Goal: Task Accomplishment & Management: Complete application form

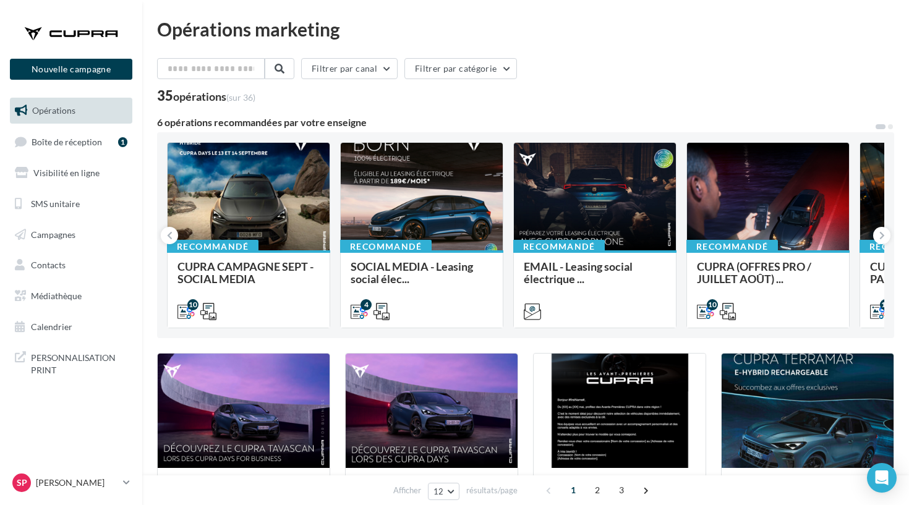
click at [63, 503] on div "Sp Stéphanie COZZOLINO cupra_marignane" at bounding box center [71, 488] width 142 height 34
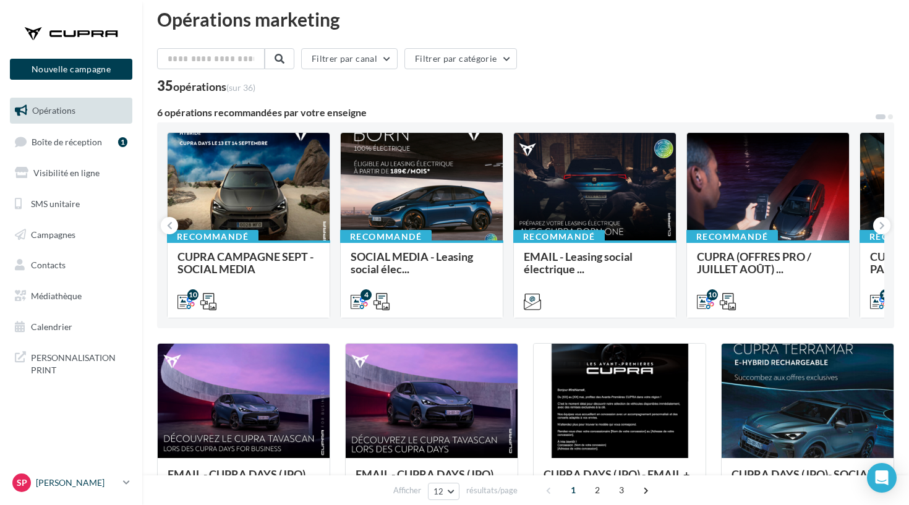
click at [64, 489] on p "[PERSON_NAME]" at bounding box center [77, 483] width 82 height 12
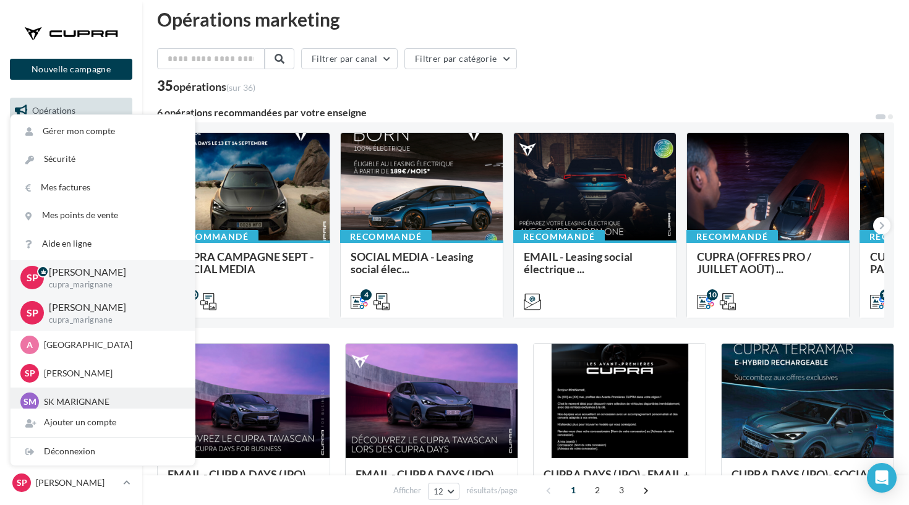
click at [88, 396] on p "SK MARIGNANE" at bounding box center [112, 402] width 136 height 12
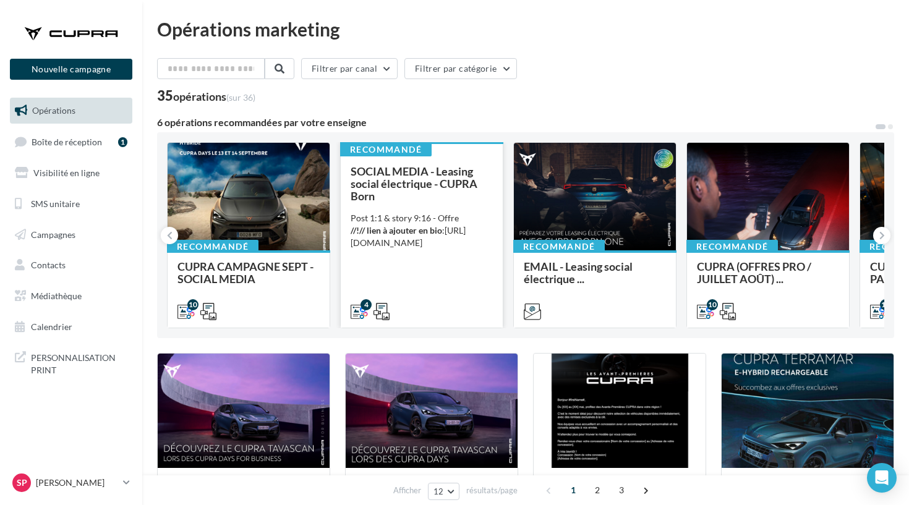
click at [385, 179] on span "SOCIAL MEDIA - Leasing social électrique - CUPRA Born" at bounding box center [414, 184] width 127 height 38
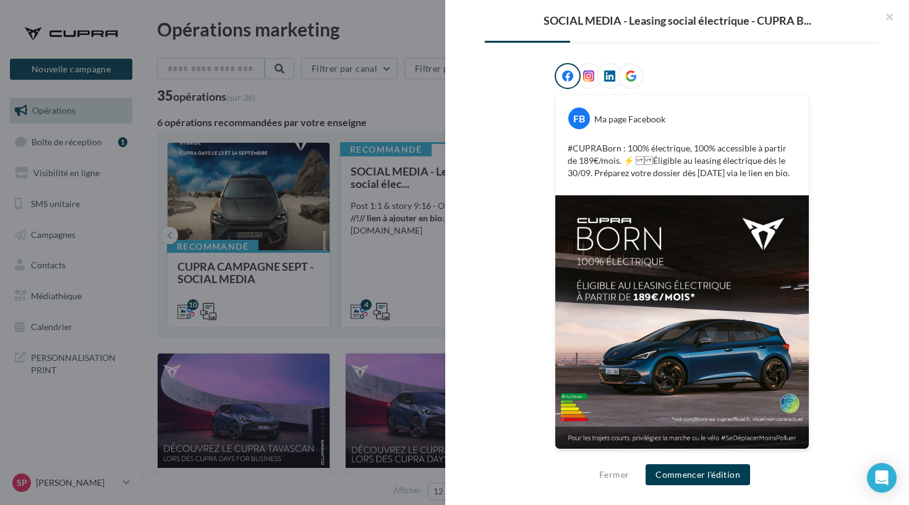
scroll to position [182, 0]
click at [395, 118] on div at bounding box center [454, 252] width 909 height 505
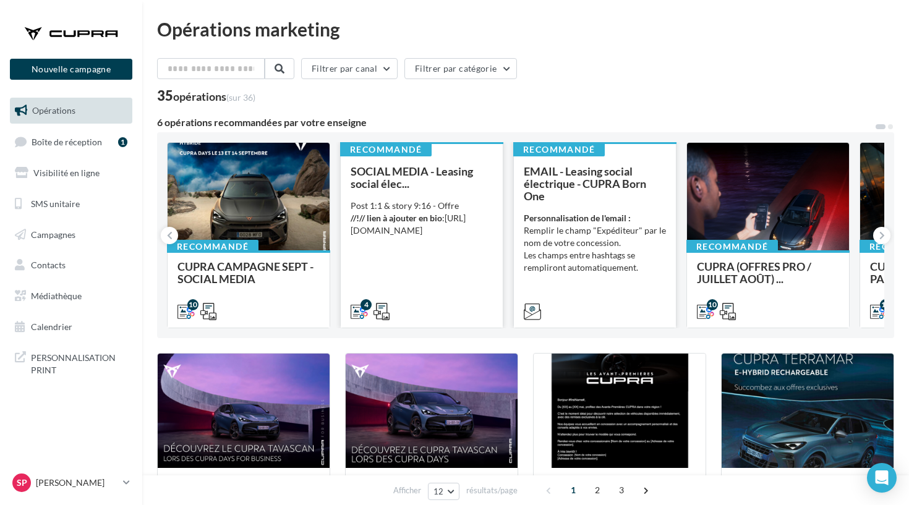
click at [606, 263] on li "Les champs entre hashtags se rempliront automatiquement." at bounding box center [595, 261] width 142 height 25
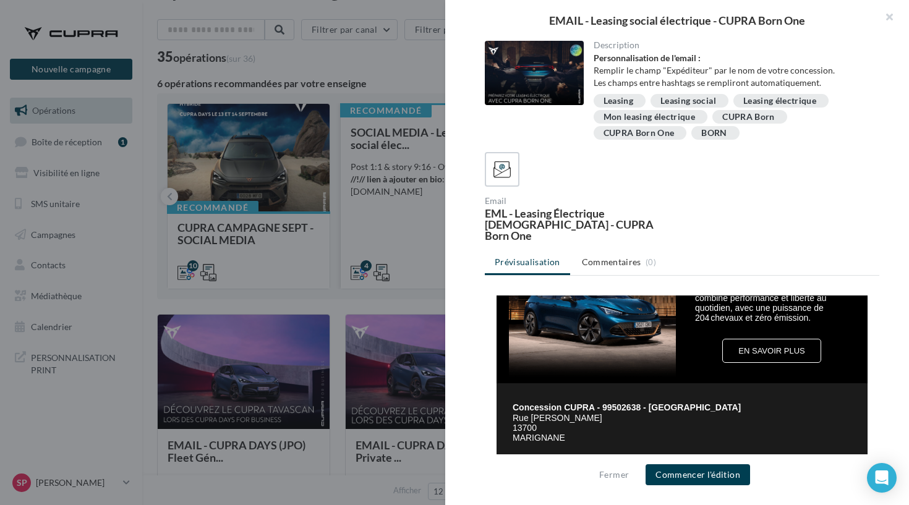
scroll to position [484, 0]
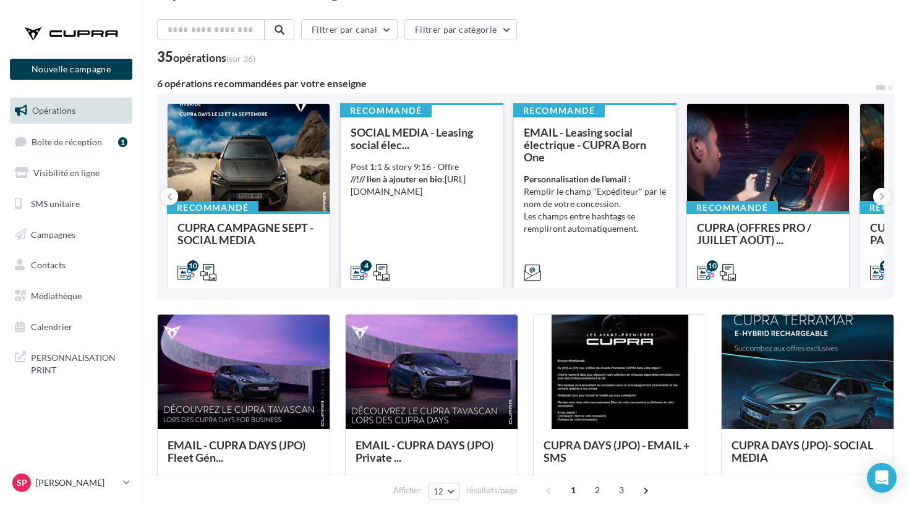
click at [548, 147] on span "EMAIL - Leasing social électrique - CUPRA Born One" at bounding box center [585, 145] width 122 height 38
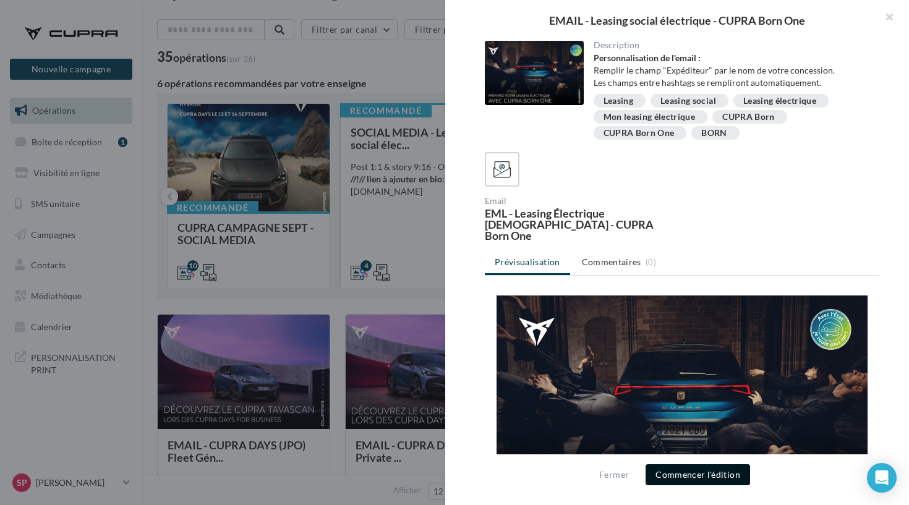
scroll to position [0, 0]
click at [671, 475] on button "Commencer l'édition" at bounding box center [698, 474] width 105 height 21
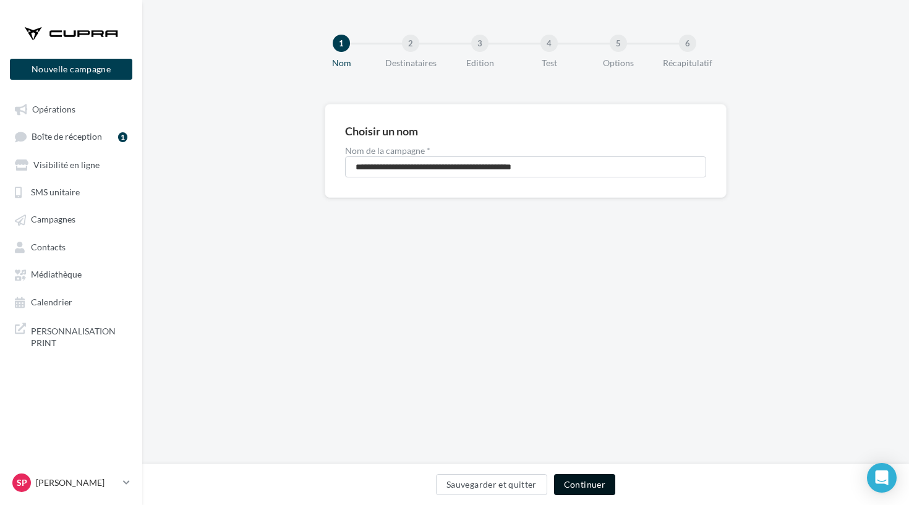
click at [602, 483] on button "Continuer" at bounding box center [584, 484] width 61 height 21
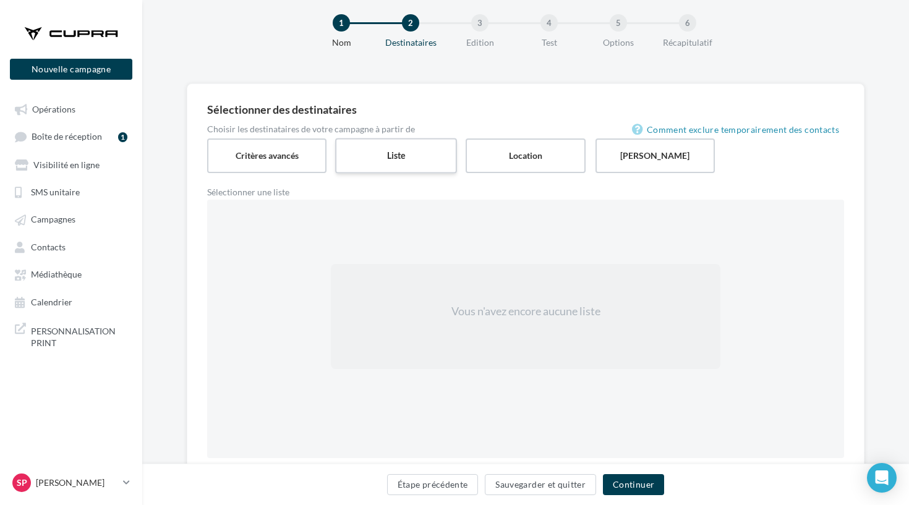
scroll to position [17, 0]
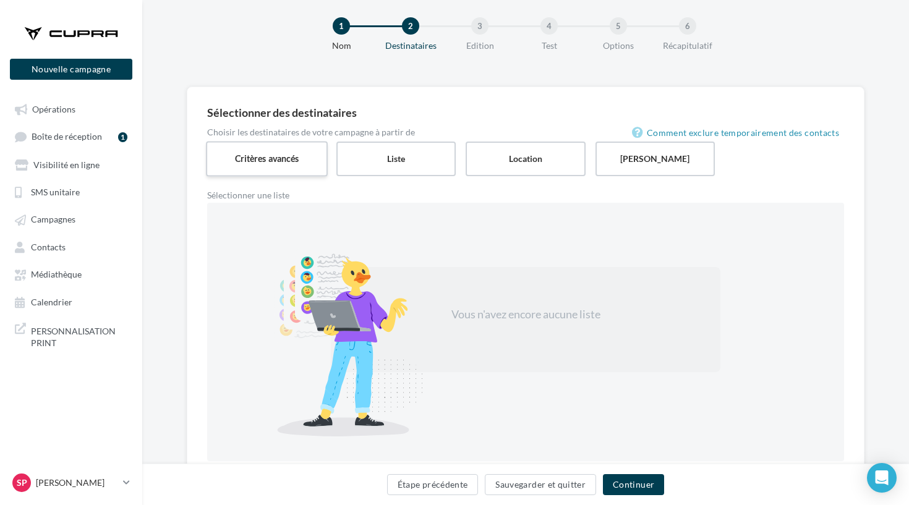
click at [311, 152] on label "Critères avancés" at bounding box center [267, 158] width 122 height 35
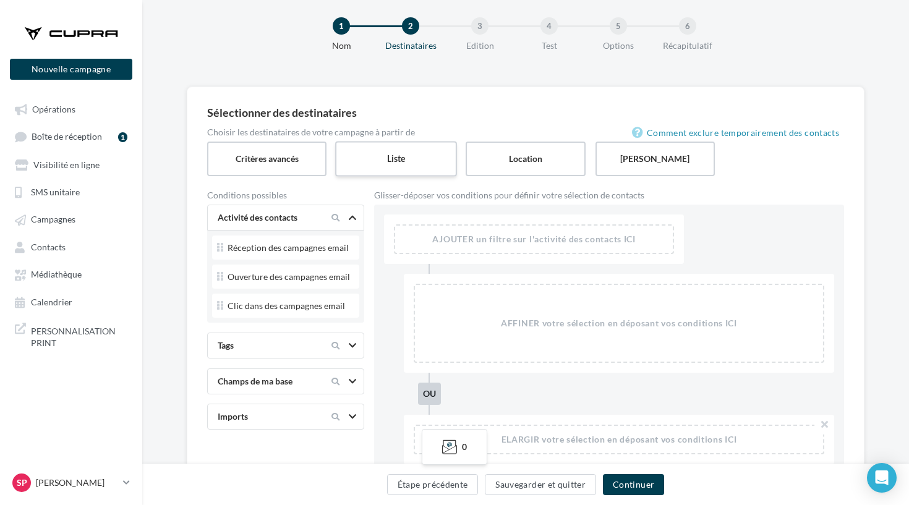
click at [369, 157] on label "Liste" at bounding box center [396, 158] width 122 height 35
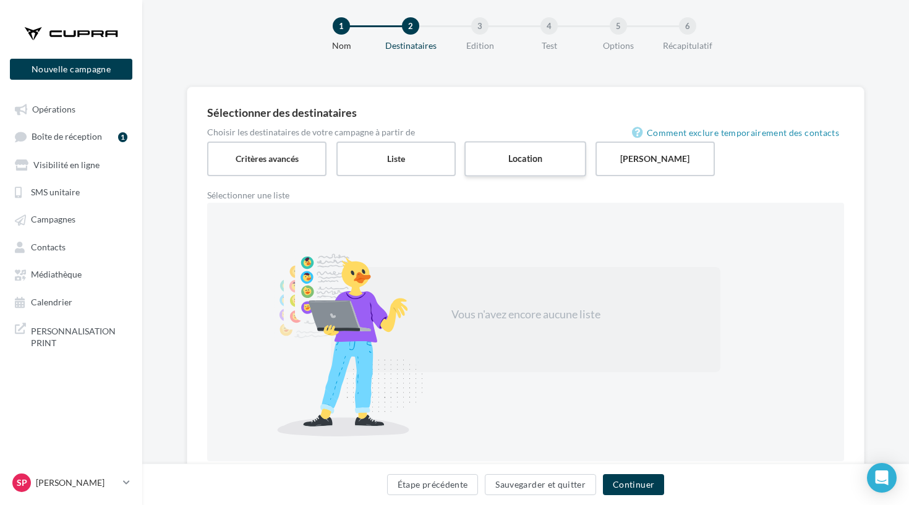
click at [503, 158] on label "Location" at bounding box center [525, 158] width 122 height 35
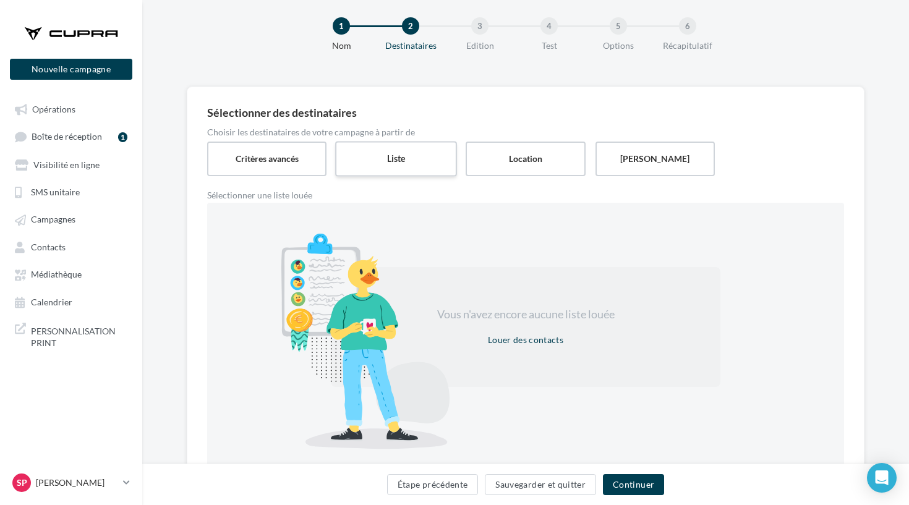
click at [404, 163] on label "Liste" at bounding box center [396, 158] width 122 height 35
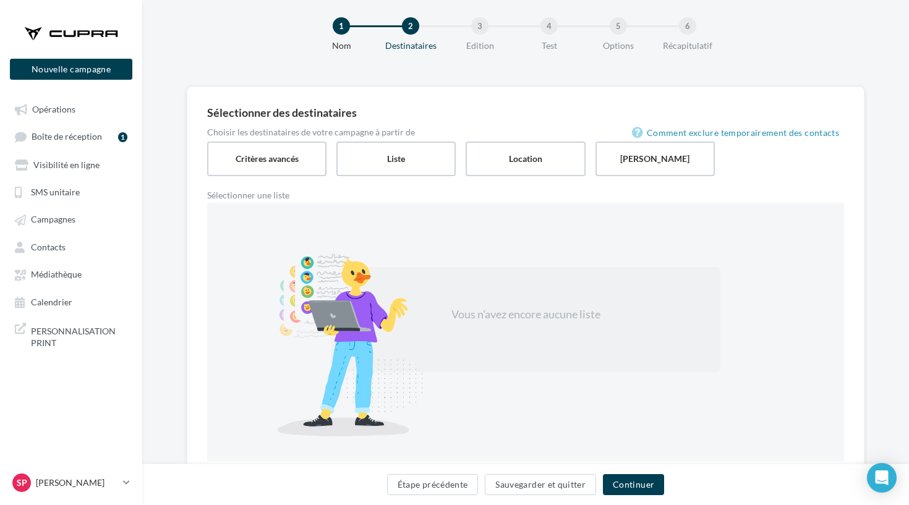
click at [589, 164] on div "Location" at bounding box center [530, 159] width 129 height 35
click at [617, 166] on label "Saisie manuelle" at bounding box center [655, 158] width 122 height 35
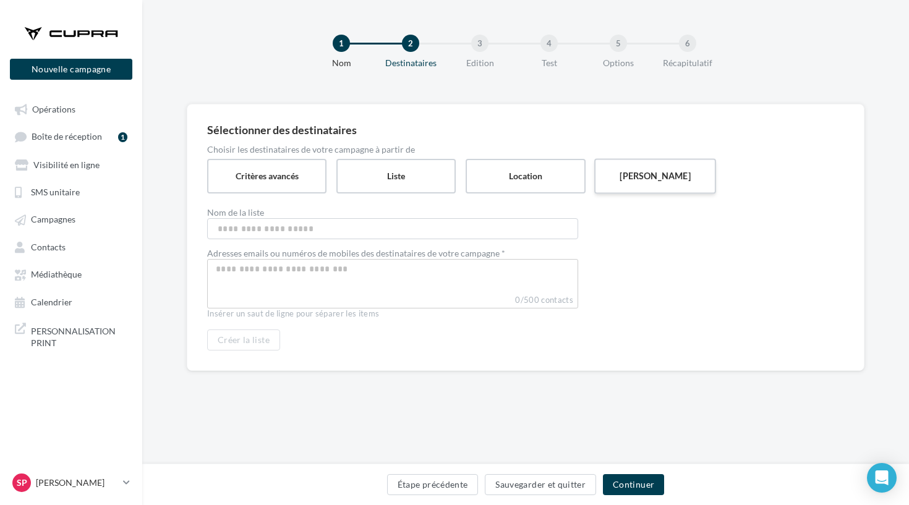
scroll to position [0, 0]
click at [356, 260] on div at bounding box center [392, 283] width 371 height 49
click at [359, 275] on input "Select box" at bounding box center [392, 269] width 365 height 14
click at [393, 181] on label "Liste" at bounding box center [396, 175] width 122 height 35
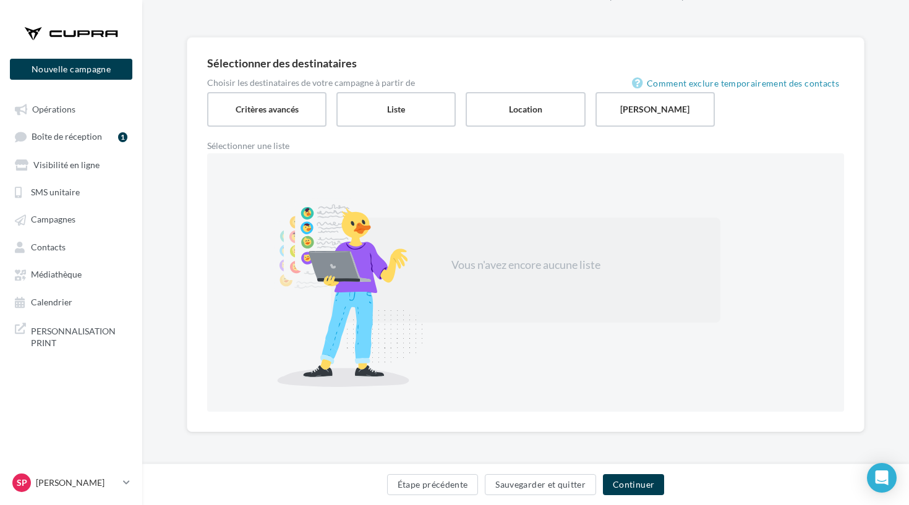
scroll to position [66, 0]
click at [521, 124] on label "Location" at bounding box center [525, 109] width 122 height 35
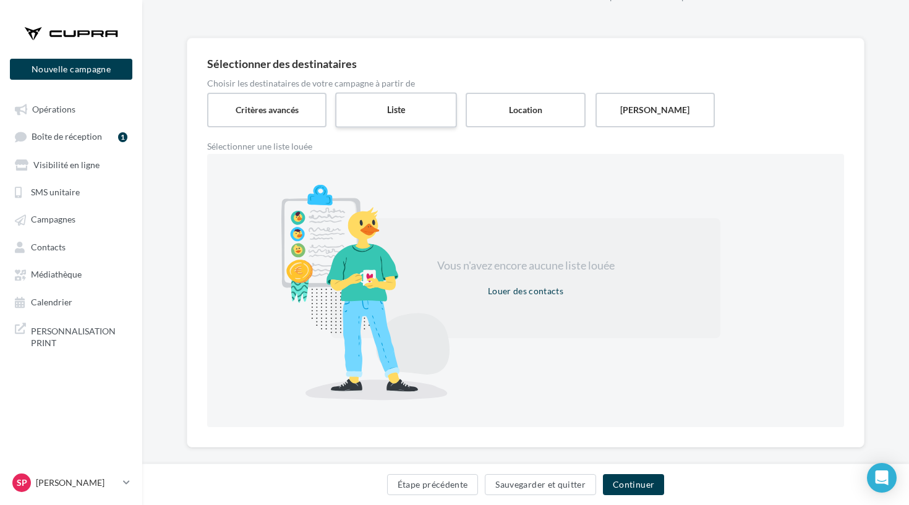
click at [420, 107] on label "Liste" at bounding box center [396, 109] width 122 height 35
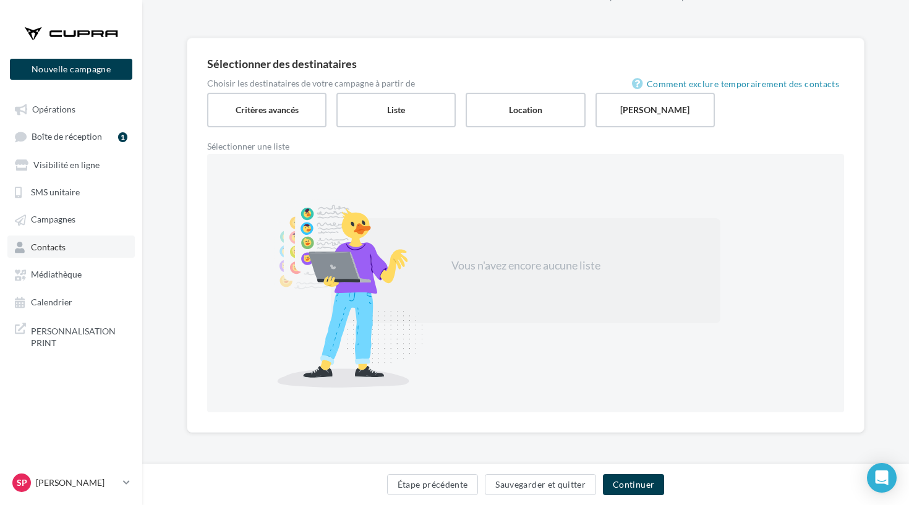
click at [80, 244] on link "Contacts" at bounding box center [70, 247] width 127 height 22
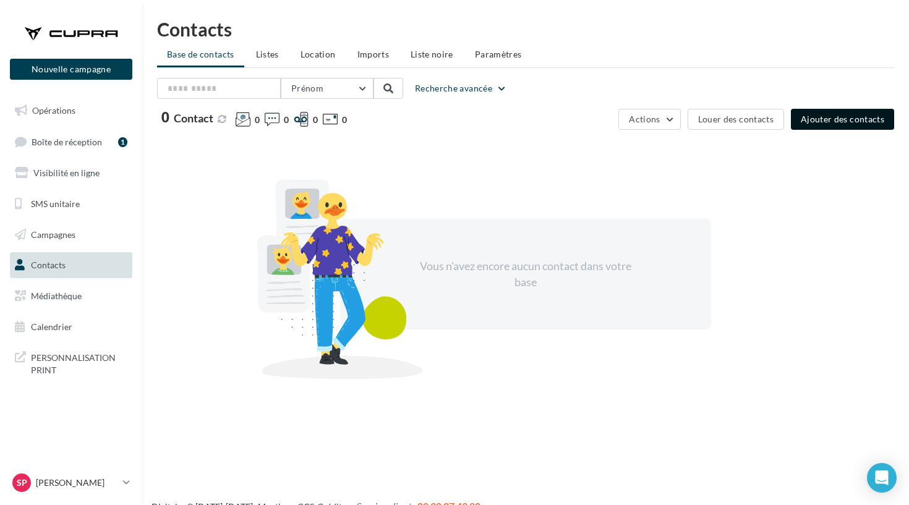
click at [809, 127] on button "Ajouter des contacts" at bounding box center [842, 119] width 103 height 21
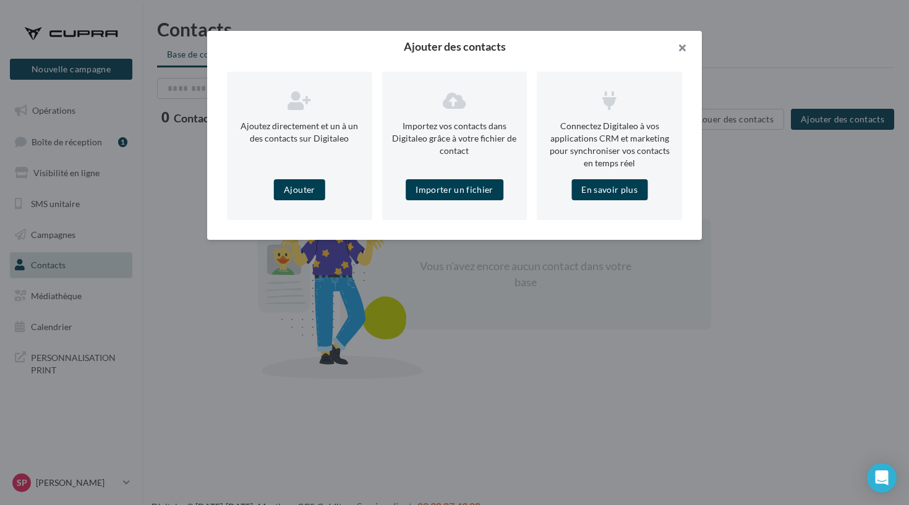
click at [684, 43] on button "button" at bounding box center [676, 49] width 49 height 37
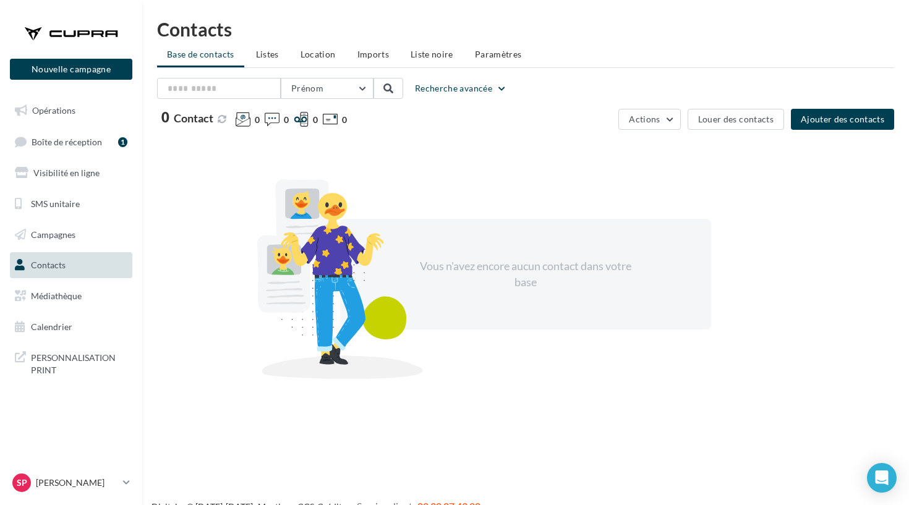
click at [270, 68] on div "Contacts Base de contacts Listes Location Imports Liste noire Paramètres Prénom…" at bounding box center [525, 214] width 767 height 389
click at [268, 58] on span "Listes" at bounding box center [267, 54] width 23 height 11
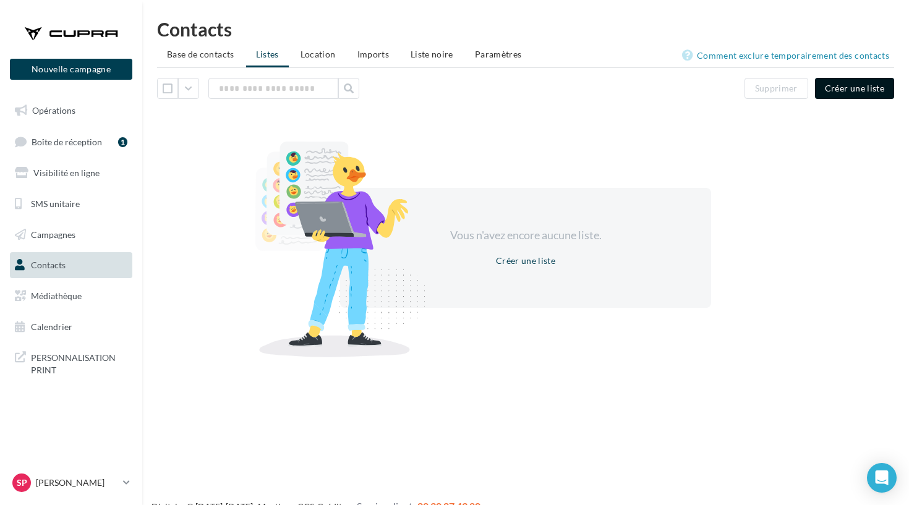
click at [837, 95] on button "Créer une liste" at bounding box center [854, 88] width 79 height 21
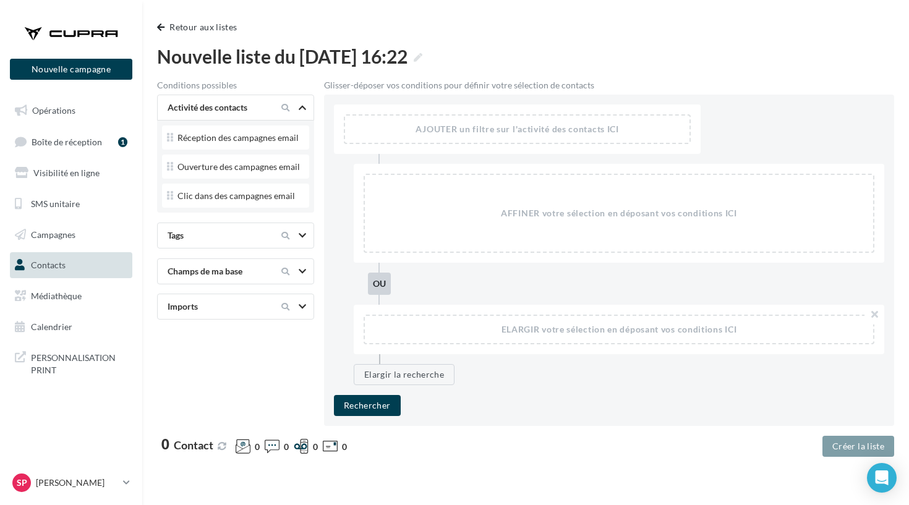
click at [301, 268] on icon at bounding box center [302, 271] width 7 height 6
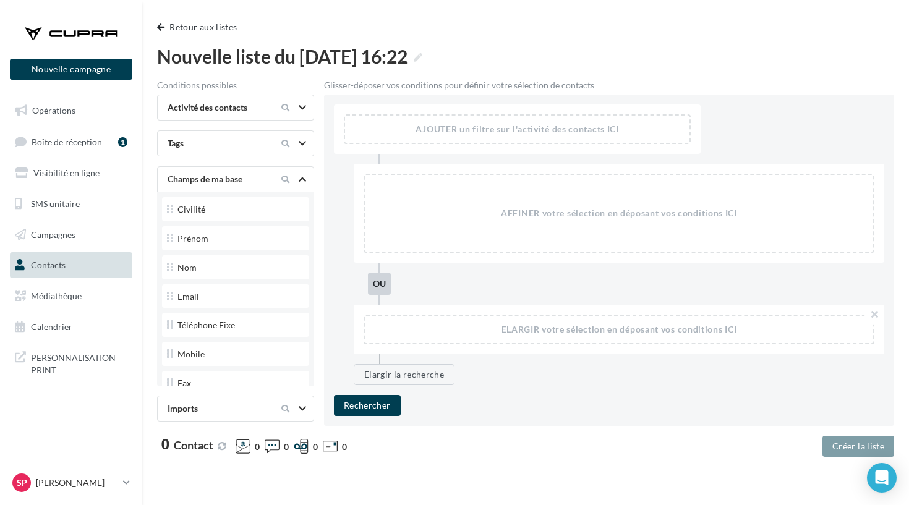
click at [305, 179] on icon at bounding box center [302, 179] width 7 height 6
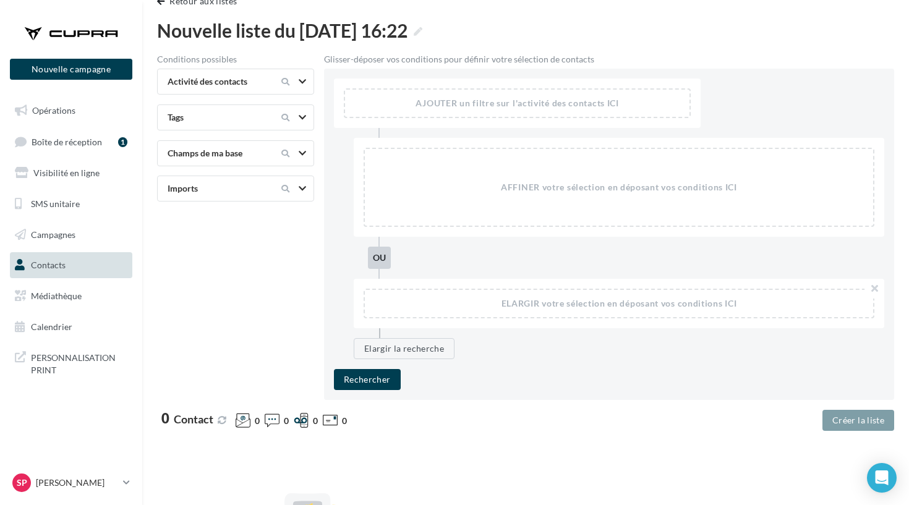
scroll to position [28, 0]
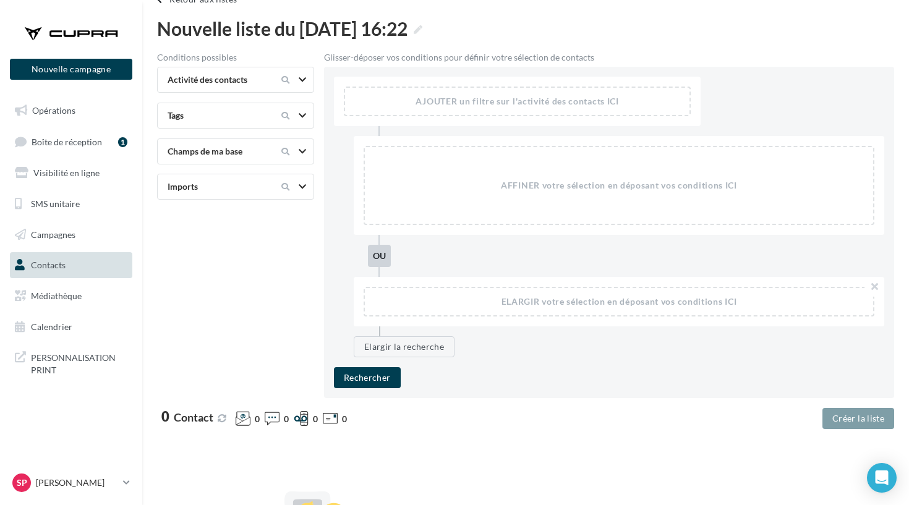
click at [438, 309] on div "ELARGIR votre sélection en déposant vos conditions ICI" at bounding box center [619, 301] width 508 height 27
click at [302, 187] on icon at bounding box center [302, 187] width 7 height 6
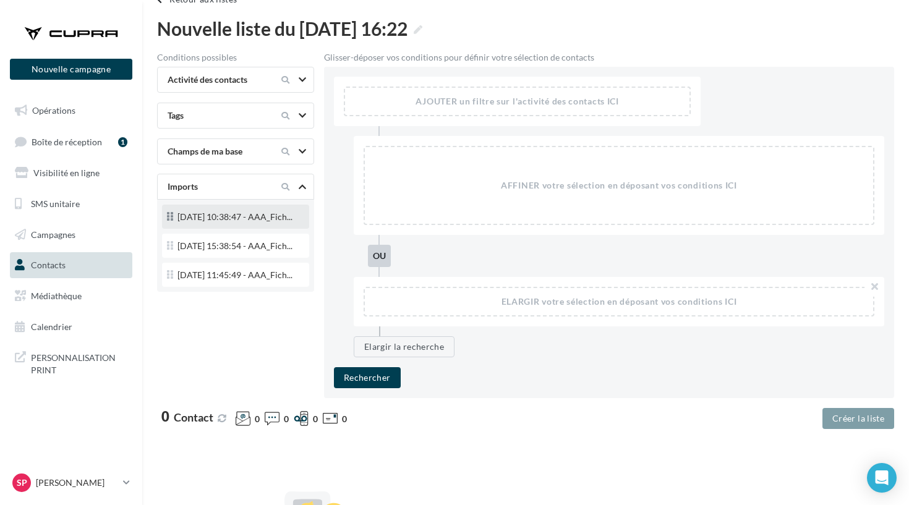
click at [286, 218] on div "06/01/2023 10:38:47 - AAA_Fich..." at bounding box center [235, 218] width 137 height 17
click at [100, 31] on div at bounding box center [71, 33] width 99 height 31
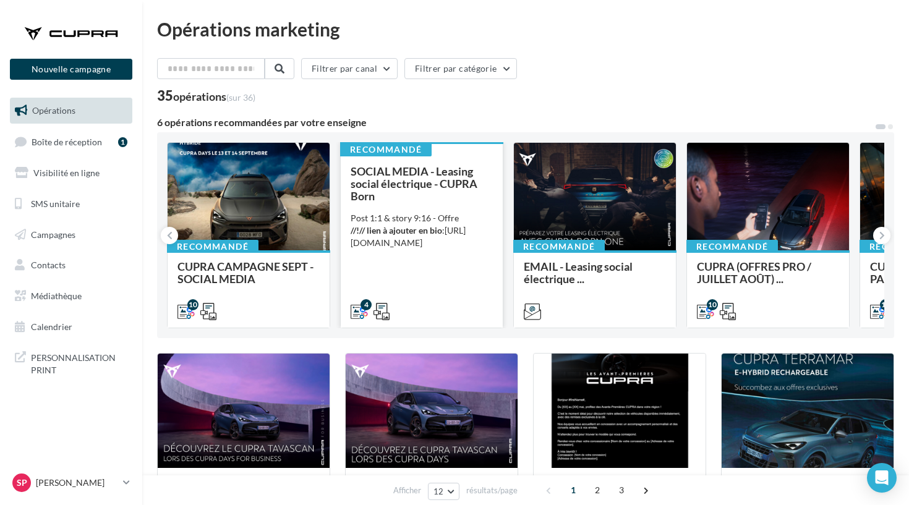
click at [402, 229] on strong "//!// lien à ajouter en bio" at bounding box center [397, 230] width 92 height 11
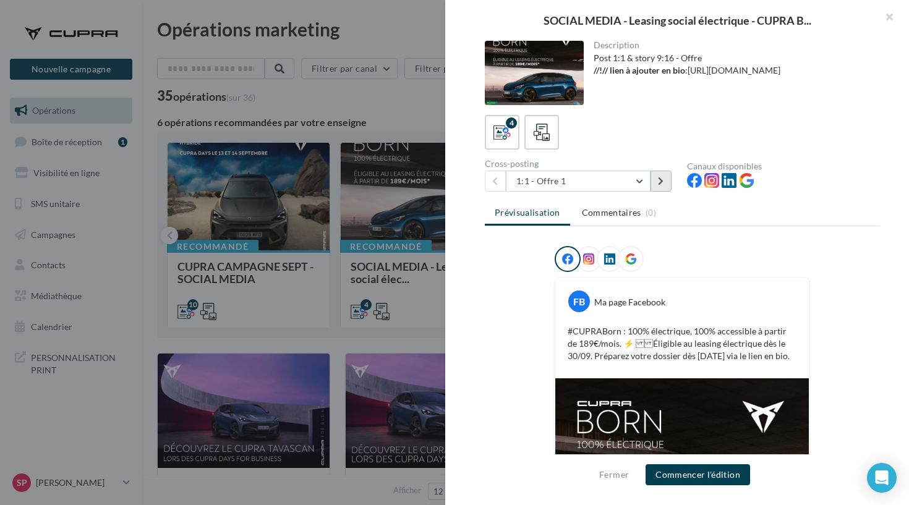
click at [659, 187] on button at bounding box center [661, 181] width 21 height 21
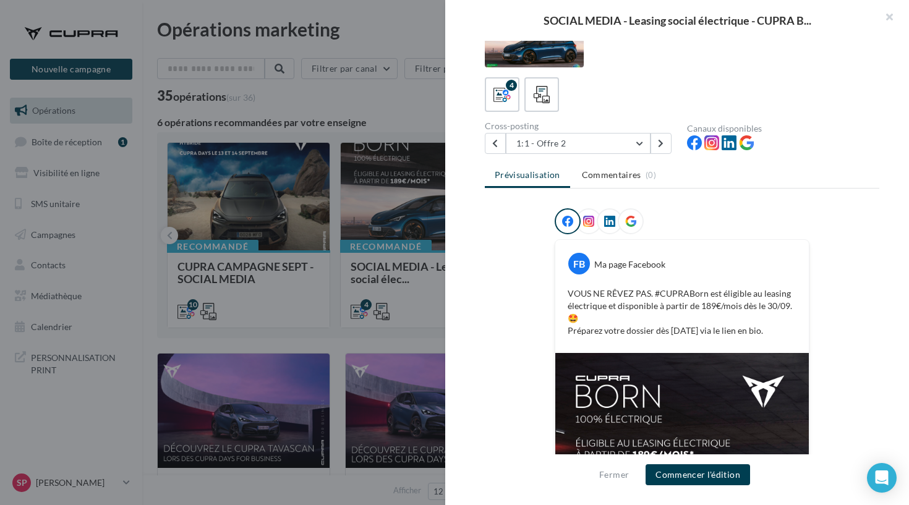
scroll to position [40, 0]
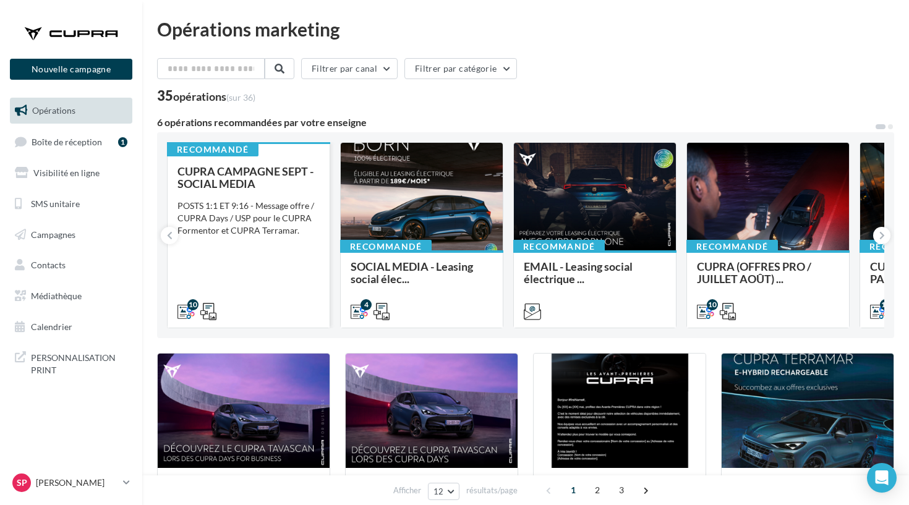
click at [250, 247] on div "CUPRA CAMPAGNE SEPT - SOCIAL MEDIA POSTS 1:1 ET 9:16 - Message offre / CUPRA Da…" at bounding box center [248, 241] width 142 height 152
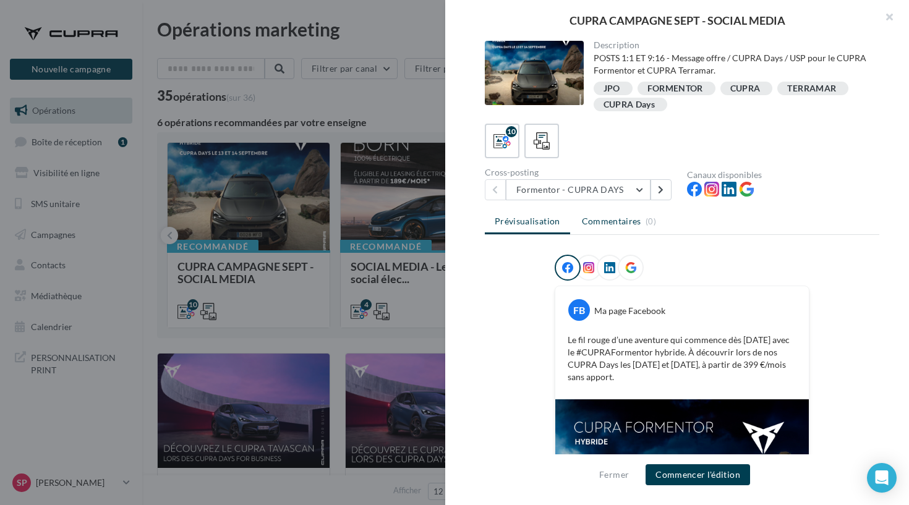
scroll to position [0, 0]
click at [659, 195] on button at bounding box center [661, 189] width 21 height 21
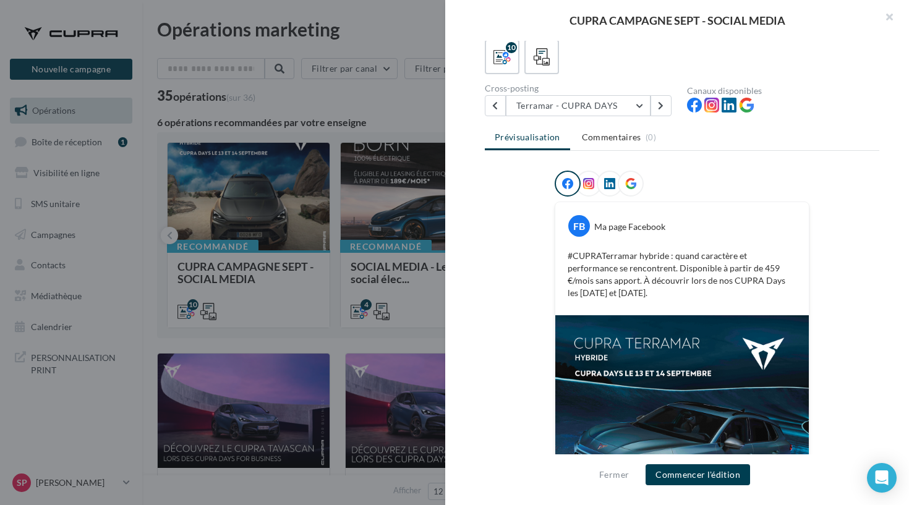
scroll to position [62, 0]
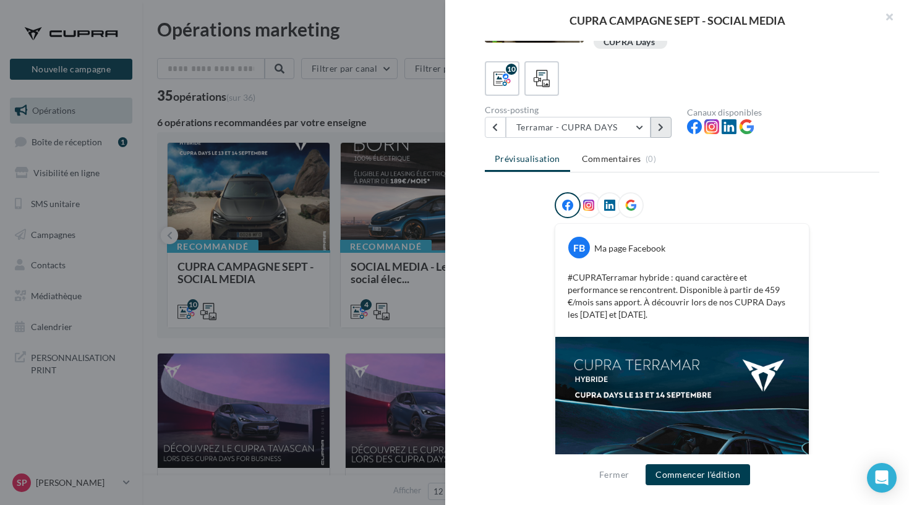
click at [662, 134] on button at bounding box center [661, 127] width 21 height 21
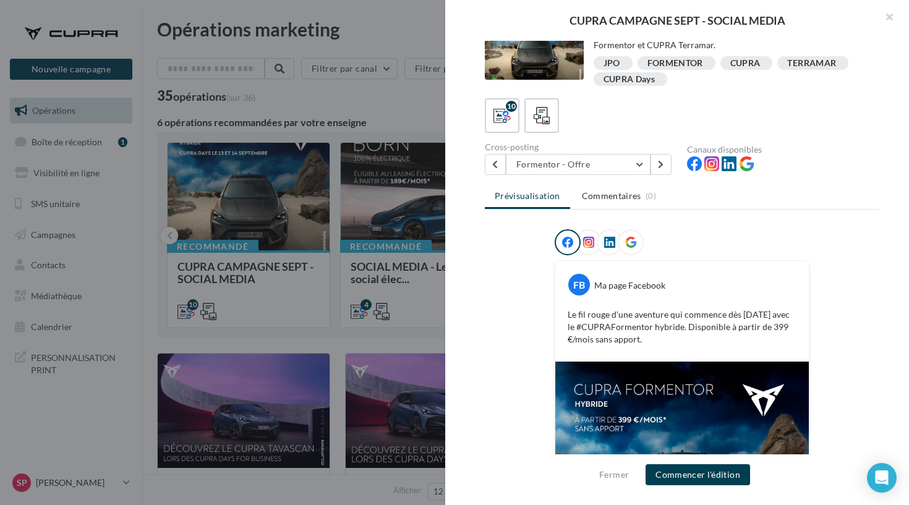
scroll to position [37, 0]
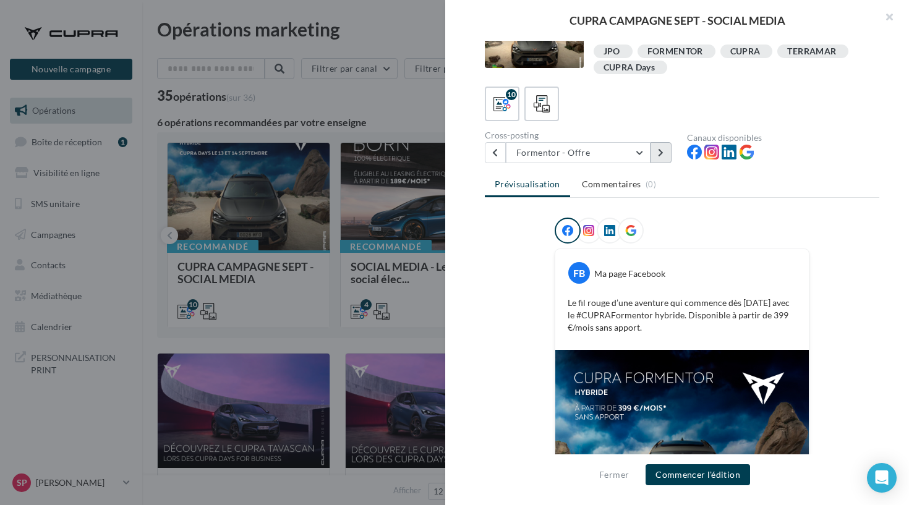
click at [660, 147] on button at bounding box center [661, 152] width 21 height 21
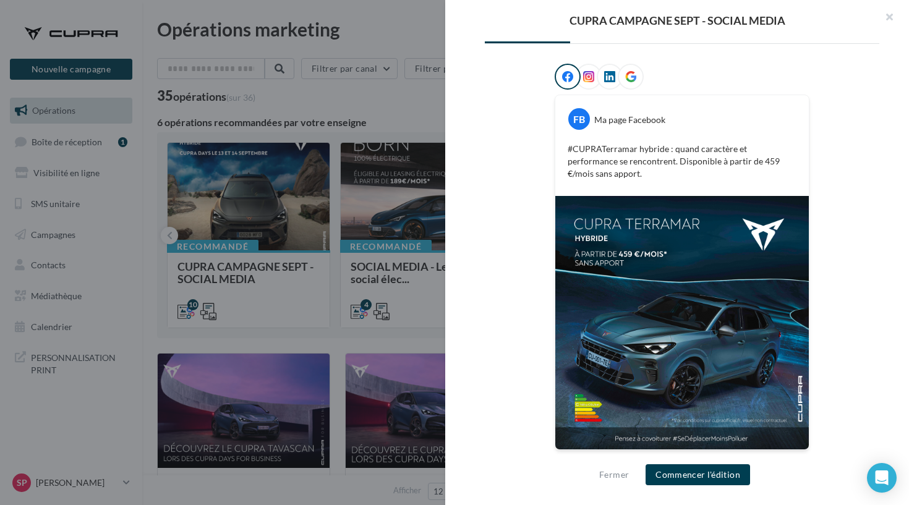
scroll to position [19, 0]
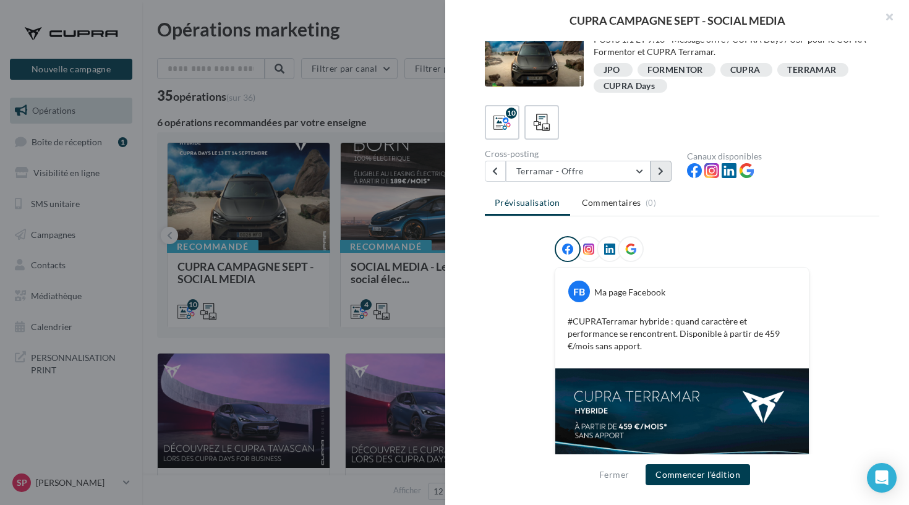
click at [661, 176] on button at bounding box center [661, 171] width 21 height 21
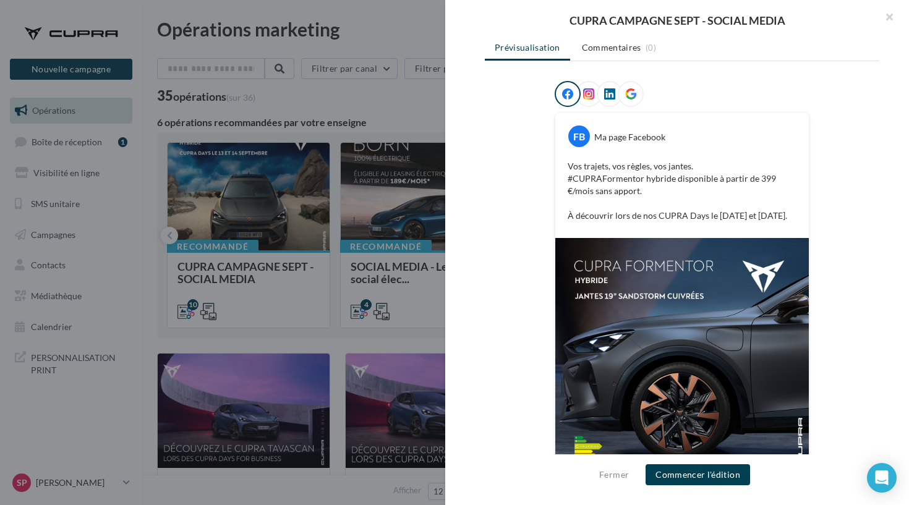
scroll to position [129, 0]
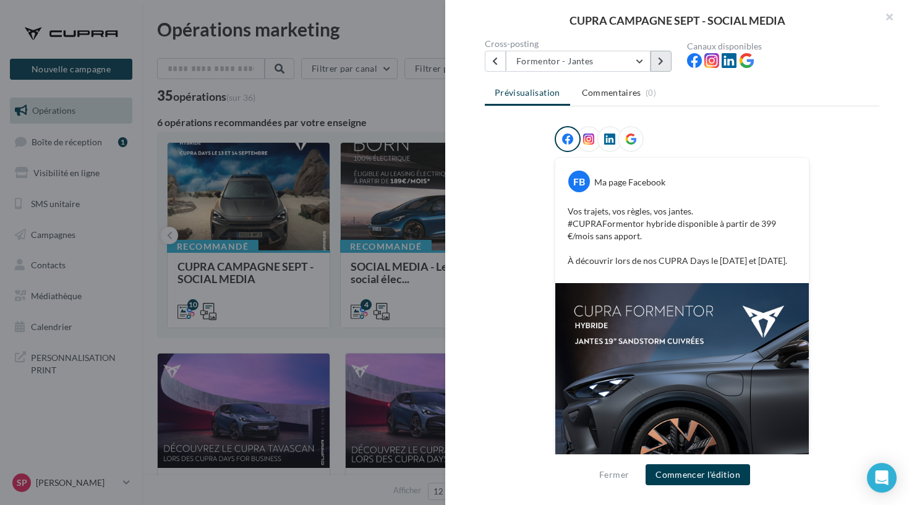
click at [655, 59] on button at bounding box center [661, 61] width 21 height 21
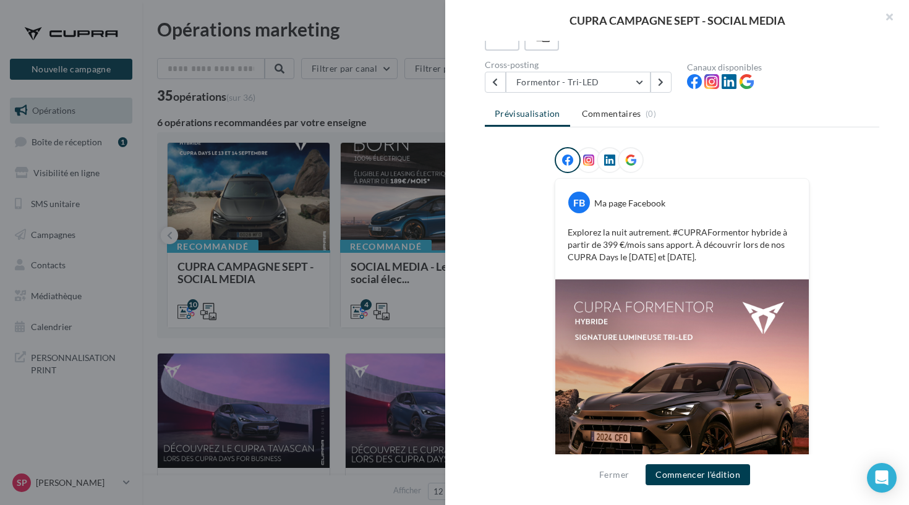
scroll to position [24, 0]
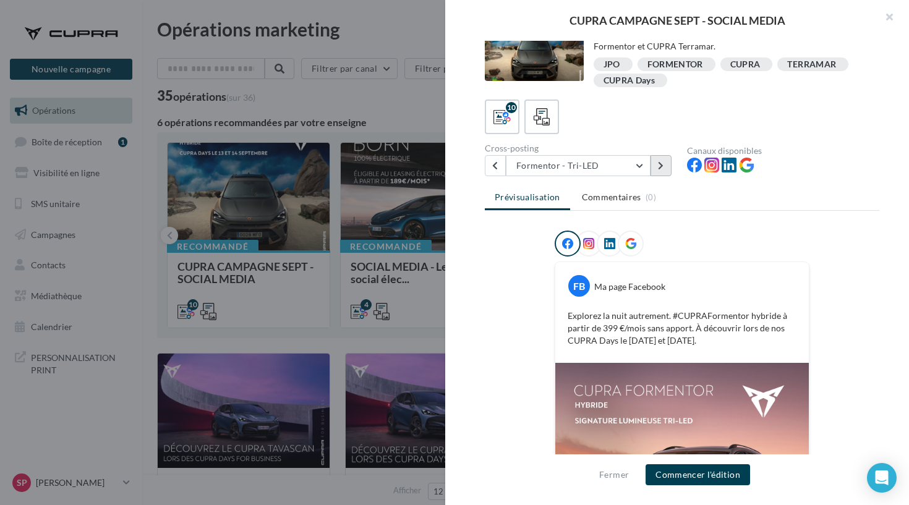
click at [655, 173] on button at bounding box center [661, 165] width 21 height 21
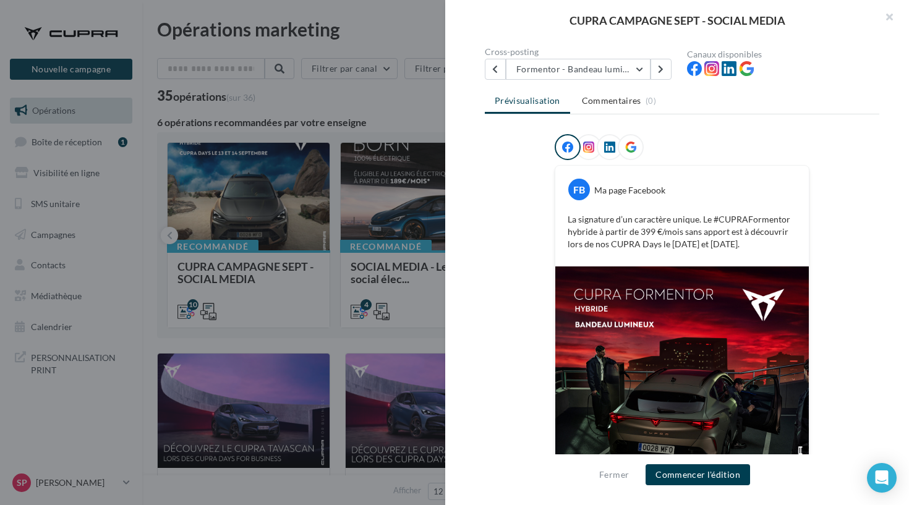
scroll to position [103, 0]
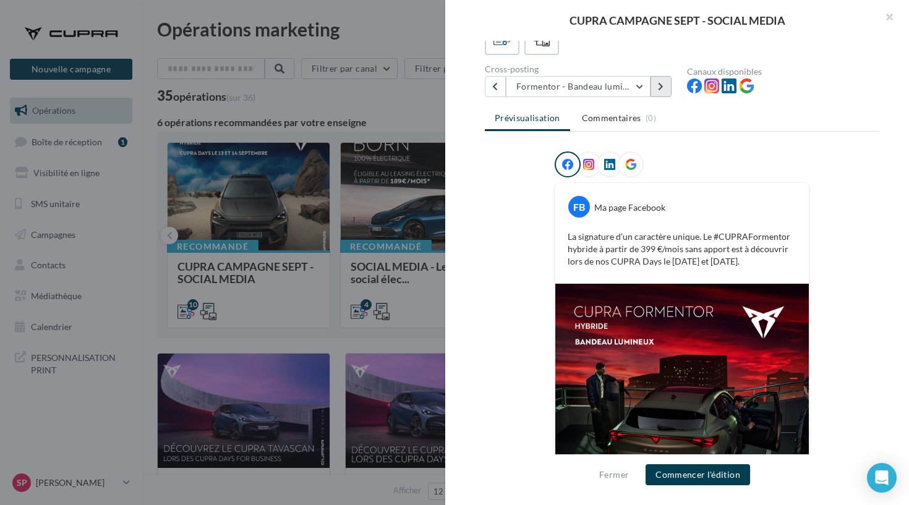
click at [661, 82] on button at bounding box center [661, 86] width 21 height 21
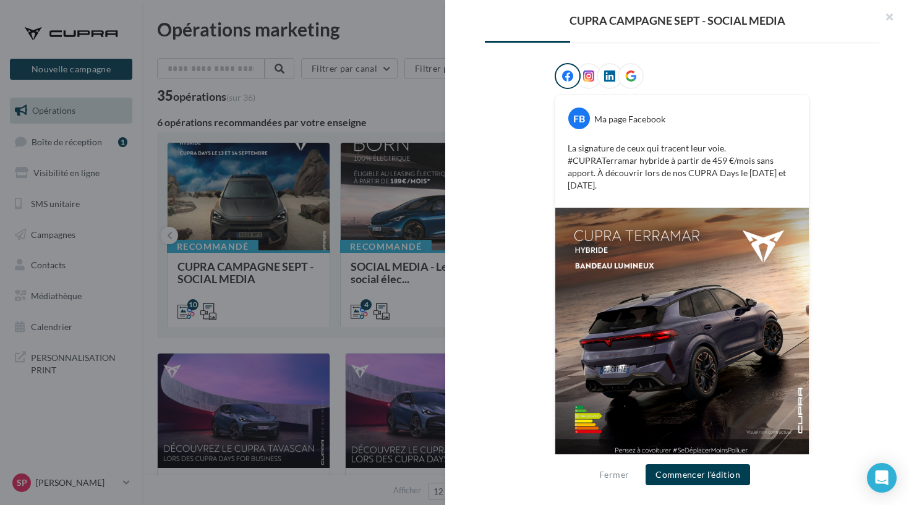
scroll to position [191, 0]
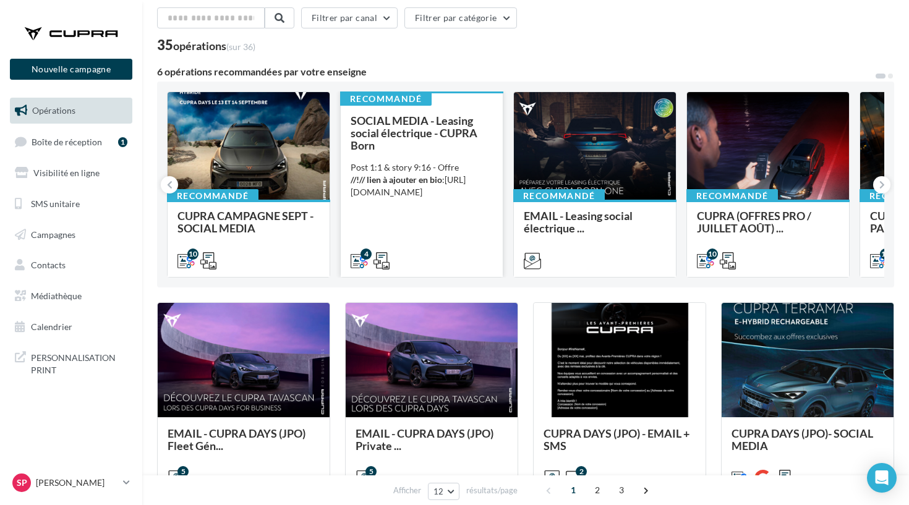
scroll to position [61, 0]
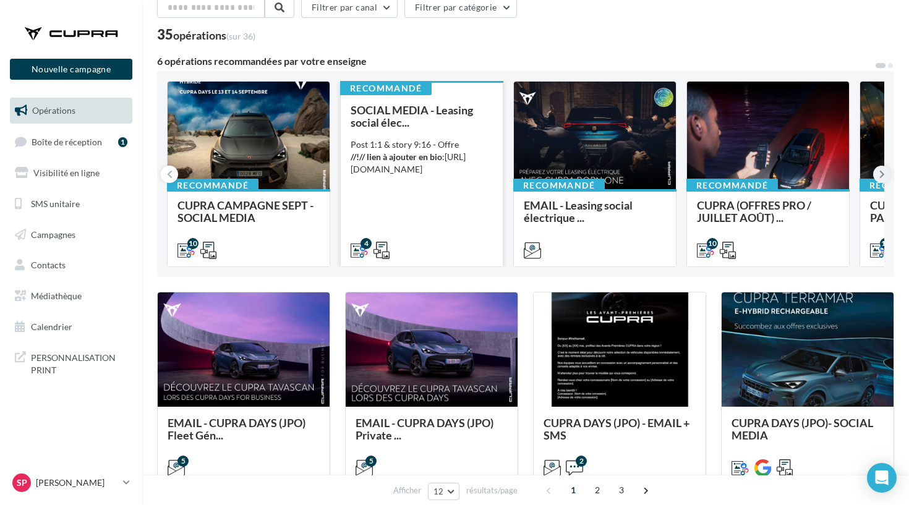
click at [880, 179] on icon at bounding box center [882, 174] width 6 height 12
